Goal: Task Accomplishment & Management: Complete application form

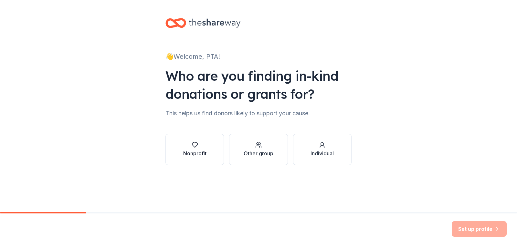
click at [192, 152] on div "Nonprofit" at bounding box center [194, 154] width 23 height 8
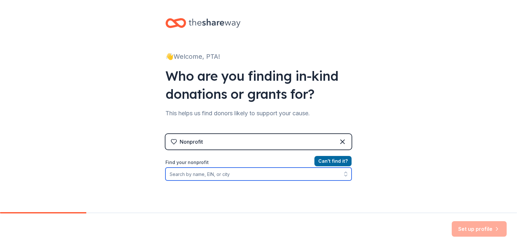
click at [246, 173] on input "Find your nonprofit" at bounding box center [258, 174] width 186 height 13
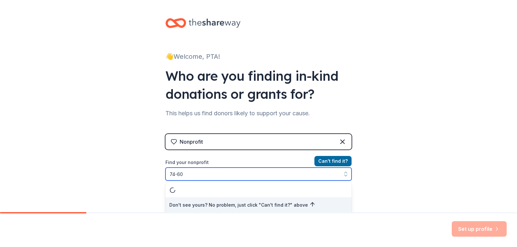
scroll to position [1, 0]
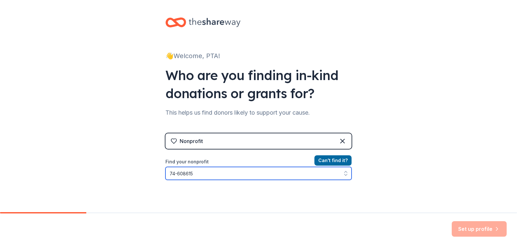
type input "[US_EMPLOYER_IDENTIFICATION_NUMBER]"
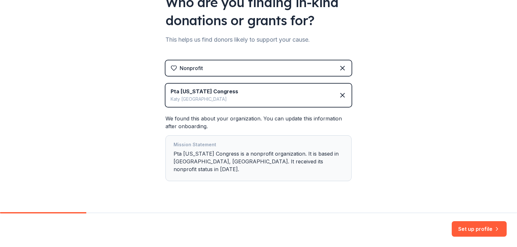
scroll to position [79, 0]
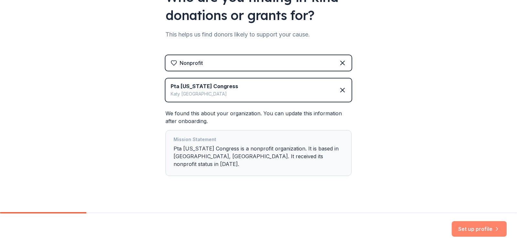
click at [477, 231] on button "Set up profile" at bounding box center [479, 229] width 55 height 16
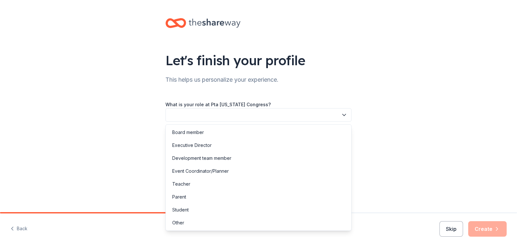
click at [212, 114] on button "button" at bounding box center [258, 115] width 186 height 14
click at [216, 133] on div "Board member" at bounding box center [258, 132] width 183 height 13
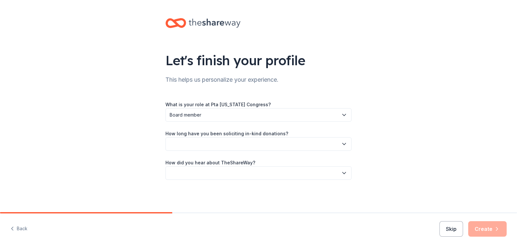
click at [216, 147] on button "button" at bounding box center [258, 144] width 186 height 14
click at [217, 161] on div "This is my first time!" at bounding box center [258, 161] width 183 height 13
click at [222, 173] on button "button" at bounding box center [258, 173] width 186 height 14
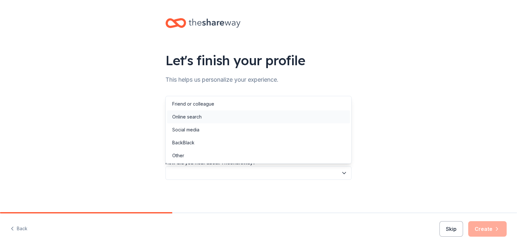
click at [210, 116] on div "Online search" at bounding box center [258, 116] width 183 height 13
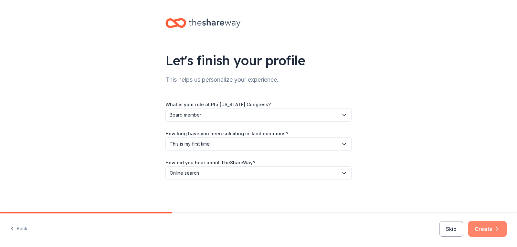
click at [487, 228] on button "Create" at bounding box center [487, 229] width 38 height 16
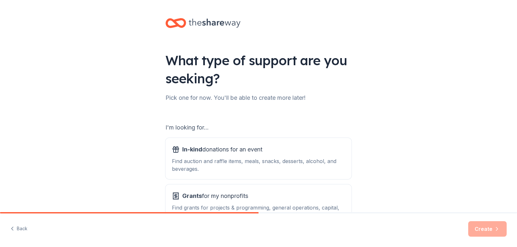
scroll to position [32, 0]
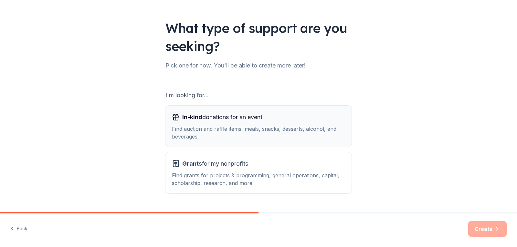
click at [255, 121] on span "In-kind donations for an event" at bounding box center [222, 117] width 80 height 10
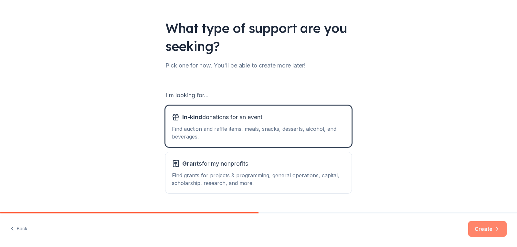
click at [489, 225] on button "Create" at bounding box center [487, 229] width 38 height 16
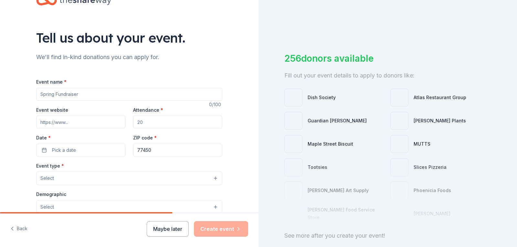
scroll to position [32, 0]
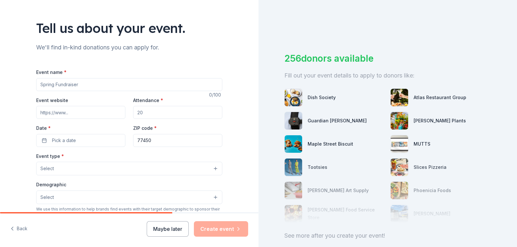
click at [89, 85] on input "Event name *" at bounding box center [129, 84] width 186 height 13
click at [98, 85] on input "Event name *" at bounding box center [129, 84] width 186 height 13
drag, startPoint x: 112, startPoint y: 85, endPoint x: 36, endPoint y: 82, distance: 76.3
click at [36, 82] on input "Event name *" at bounding box center [129, 84] width 186 height 13
type input "E"
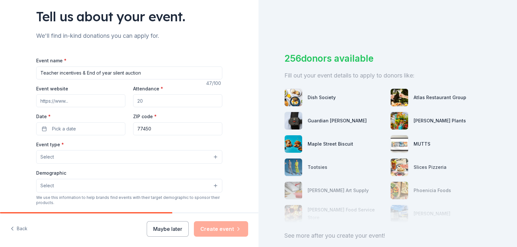
scroll to position [65, 0]
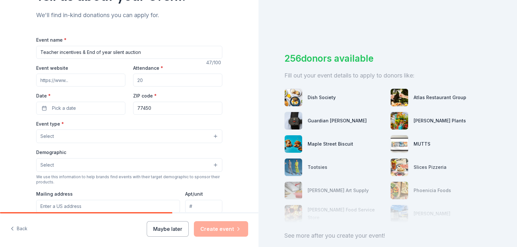
type input "Teacher incentives & End of year silent auction"
click at [149, 84] on input "Attendance *" at bounding box center [177, 80] width 89 height 13
type input "100"
click at [78, 110] on button "Pick a date" at bounding box center [80, 108] width 89 height 13
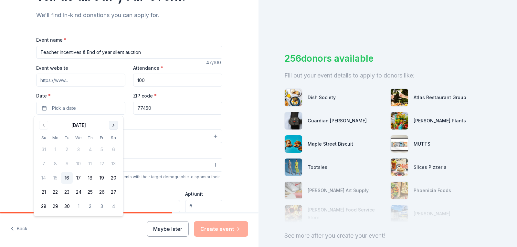
click at [110, 125] on button "Go to next month" at bounding box center [113, 125] width 9 height 9
click at [104, 180] on button "17" at bounding box center [102, 178] width 12 height 12
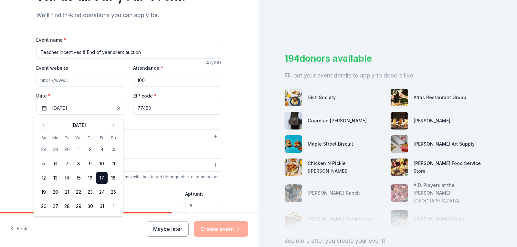
click at [155, 111] on input "77450" at bounding box center [177, 108] width 89 height 13
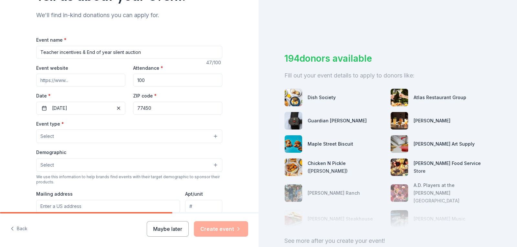
click at [119, 131] on button "Select" at bounding box center [129, 137] width 186 height 14
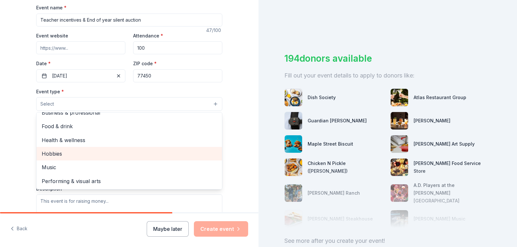
scroll to position [0, 0]
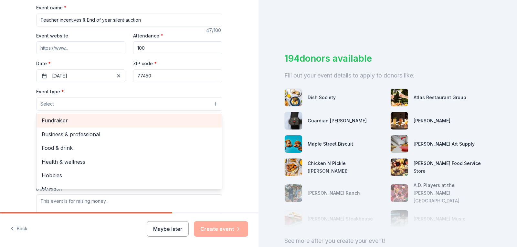
click at [98, 118] on span "Fundraiser" at bounding box center [129, 120] width 175 height 8
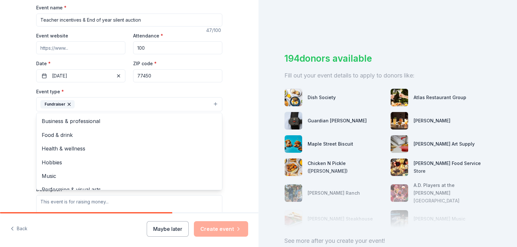
click at [239, 131] on div "Tell us about your event. We'll find in-kind donations you can apply for. Event…" at bounding box center [129, 118] width 258 height 431
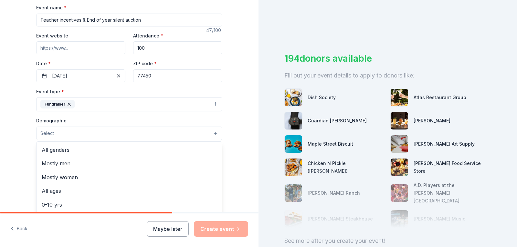
click at [106, 133] on button "Select" at bounding box center [129, 134] width 186 height 14
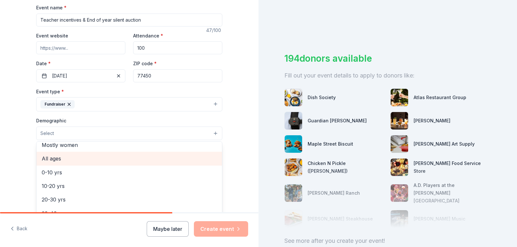
click at [96, 165] on div "All ages" at bounding box center [129, 159] width 185 height 14
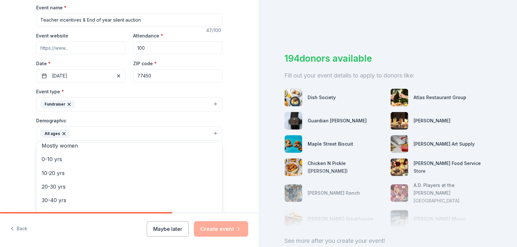
click at [233, 156] on div "Tell us about your event. We'll find in-kind donations you can apply for. Event…" at bounding box center [129, 118] width 258 height 431
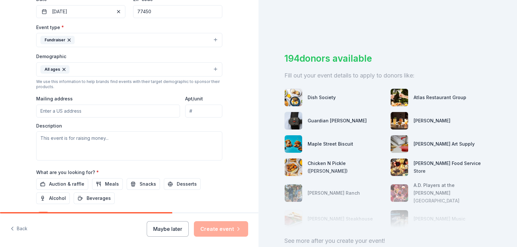
scroll to position [162, 0]
click at [79, 112] on input "Mailing address" at bounding box center [108, 110] width 144 height 13
type input "[STREET_ADDRESS]"
click at [66, 150] on textarea at bounding box center [129, 145] width 186 height 29
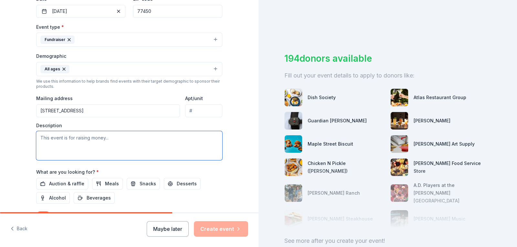
paste textarea "Lo ipsumd si Ametcons Adipiscing ELI, S do eiusmod te incidid utla etdolor magn…"
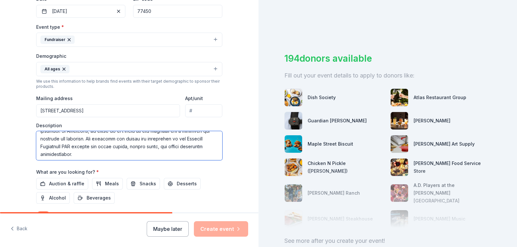
scroll to position [101, 0]
type textarea "Lo ipsumd si Ametcons Adipiscing ELI, S do eiusmod te incidid utla etdolor magn…"
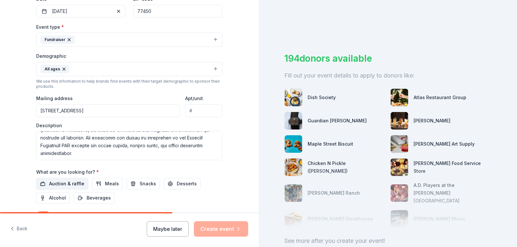
click at [71, 185] on span "Auction & raffle" at bounding box center [66, 184] width 35 height 8
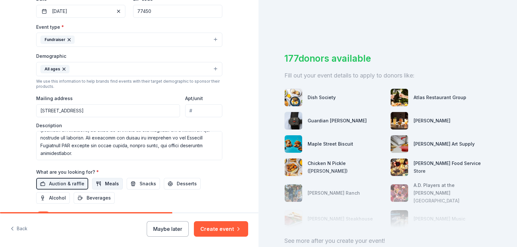
click at [111, 187] on span "Meals" at bounding box center [112, 184] width 14 height 8
click at [139, 188] on button "Snacks" at bounding box center [143, 184] width 33 height 12
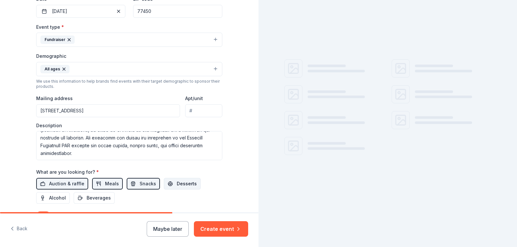
click at [178, 187] on span "Desserts" at bounding box center [187, 184] width 20 height 8
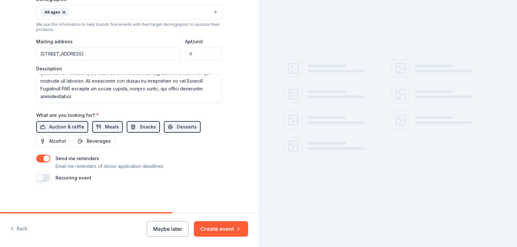
scroll to position [219, 0]
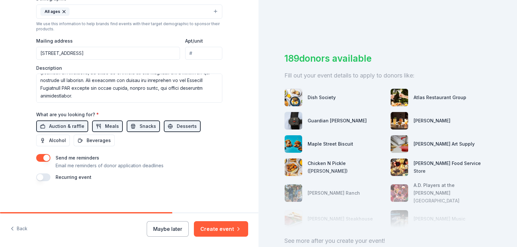
click at [41, 178] on button "button" at bounding box center [43, 177] width 14 height 8
click at [48, 176] on div "Recurring event This is a recurring event. The next event is in:" at bounding box center [129, 181] width 186 height 16
click at [46, 177] on button "button" at bounding box center [43, 177] width 14 height 8
click at [233, 226] on button "Create event" at bounding box center [221, 229] width 54 height 16
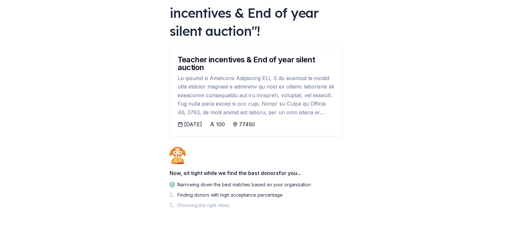
scroll to position [60, 0]
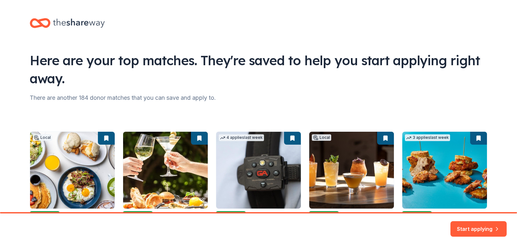
click at [478, 225] on button "Start applying" at bounding box center [478, 225] width 56 height 16
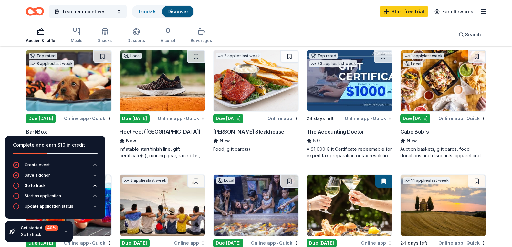
scroll to position [226, 0]
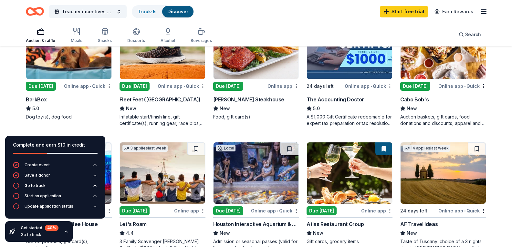
click at [65, 230] on icon "button" at bounding box center [66, 231] width 5 height 5
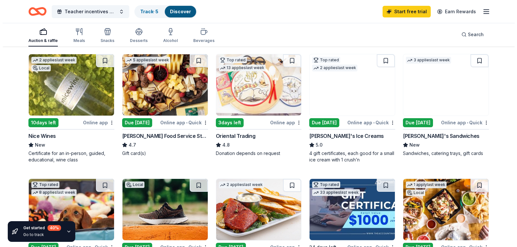
scroll to position [0, 0]
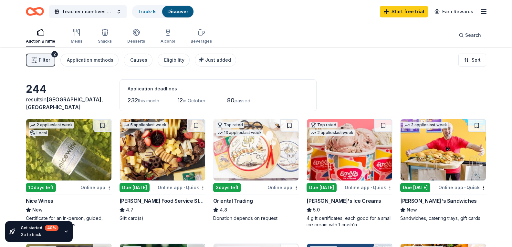
click at [45, 61] on span "Filter" at bounding box center [44, 60] width 11 height 8
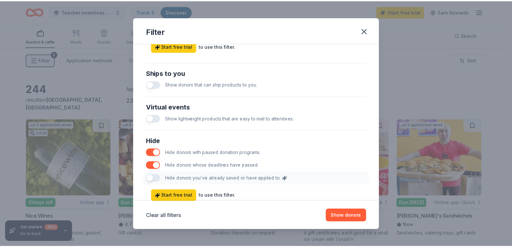
scroll to position [311, 0]
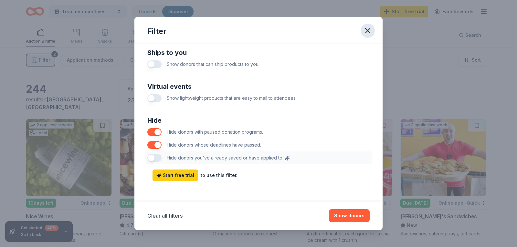
click at [366, 29] on icon "button" at bounding box center [367, 30] width 5 height 5
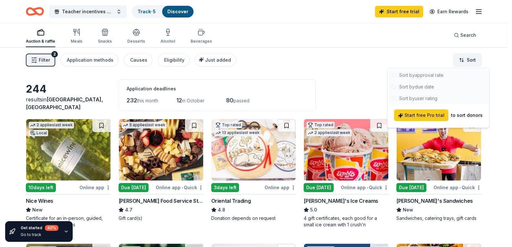
click at [470, 63] on html "Teacher incentives & End of year silent auction Track · 5 Discover Start free t…" at bounding box center [256, 123] width 512 height 247
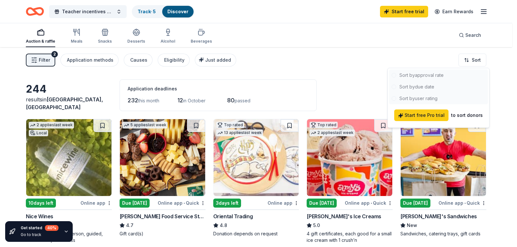
click at [414, 56] on html "Teacher incentives & End of year silent auction Track · 5 Discover Start free t…" at bounding box center [258, 123] width 517 height 247
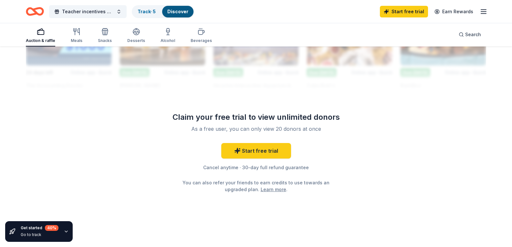
scroll to position [678, 0]
click at [254, 159] on link "Start free trial" at bounding box center [256, 151] width 70 height 16
click at [237, 154] on icon at bounding box center [237, 150] width 5 height 5
click at [266, 159] on link "Start free trial" at bounding box center [256, 151] width 70 height 16
